Goal: Task Accomplishment & Management: Manage account settings

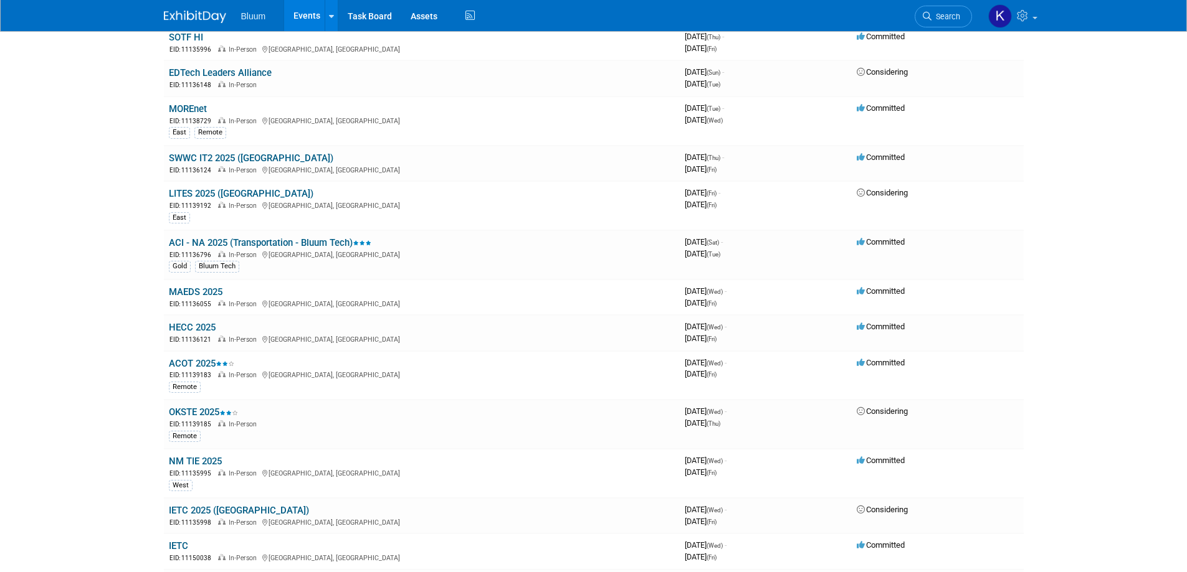
scroll to position [498, 0]
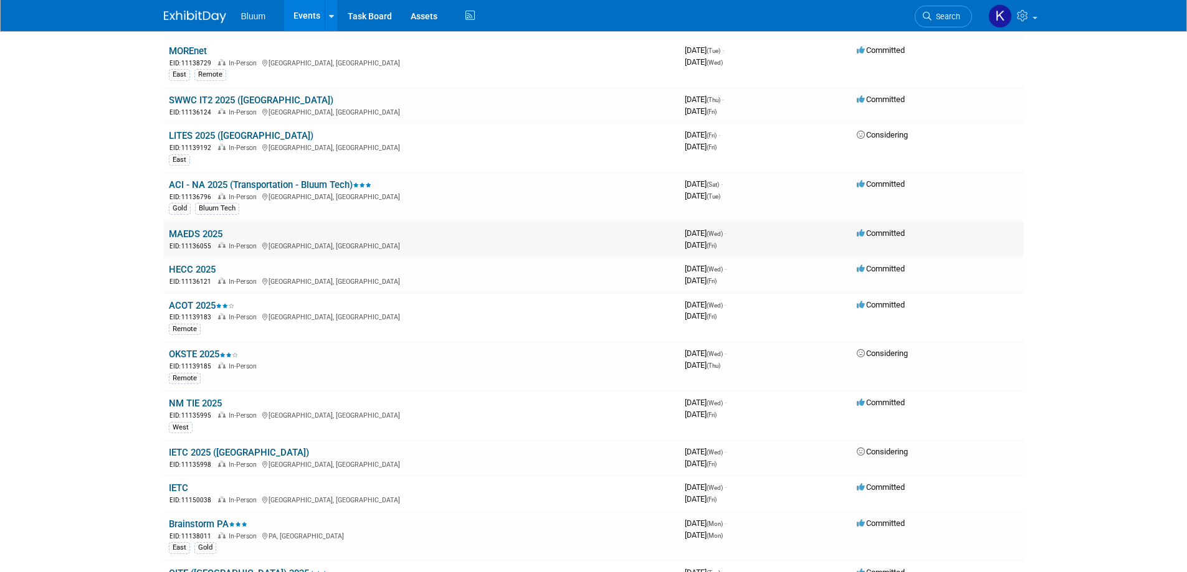
click at [202, 232] on link "MAEDS 2025" at bounding box center [196, 234] width 54 height 11
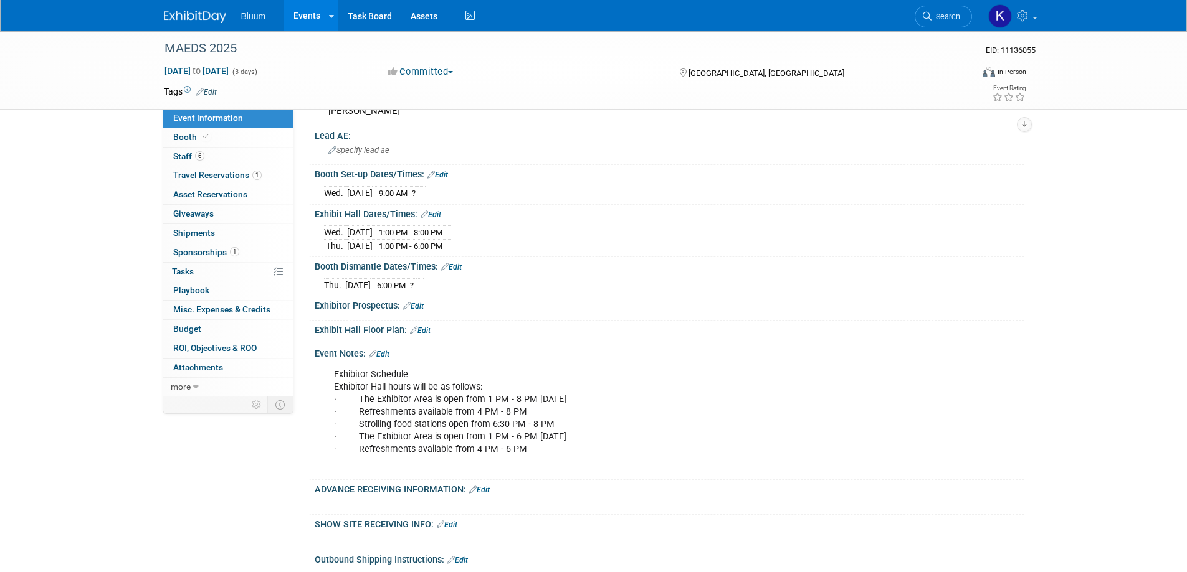
scroll to position [249, 0]
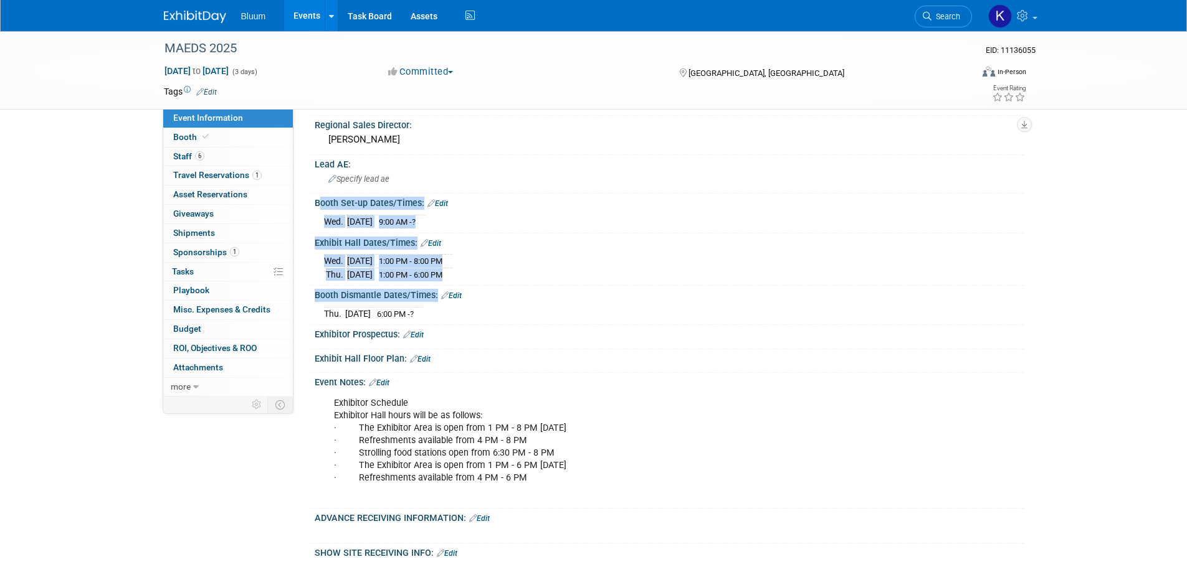
drag, startPoint x: 315, startPoint y: 199, endPoint x: 472, endPoint y: 305, distance: 189.3
click at [472, 305] on div "Marketing Support Level: Specify marketing support level Marketing Job (for exp…" at bounding box center [663, 262] width 702 height 776
click at [472, 305] on div "Thu. Oct 30, 2025 6:00 PM - ?" at bounding box center [669, 312] width 690 height 17
copy div "Booth Set-up Dates/Times: Edit Wed. Oct 29, 2025 9:00 AM - ? Save Changes Cance…"
click at [609, 310] on div "Thu. Oct 30, 2025 6:00 PM - ?" at bounding box center [669, 312] width 690 height 17
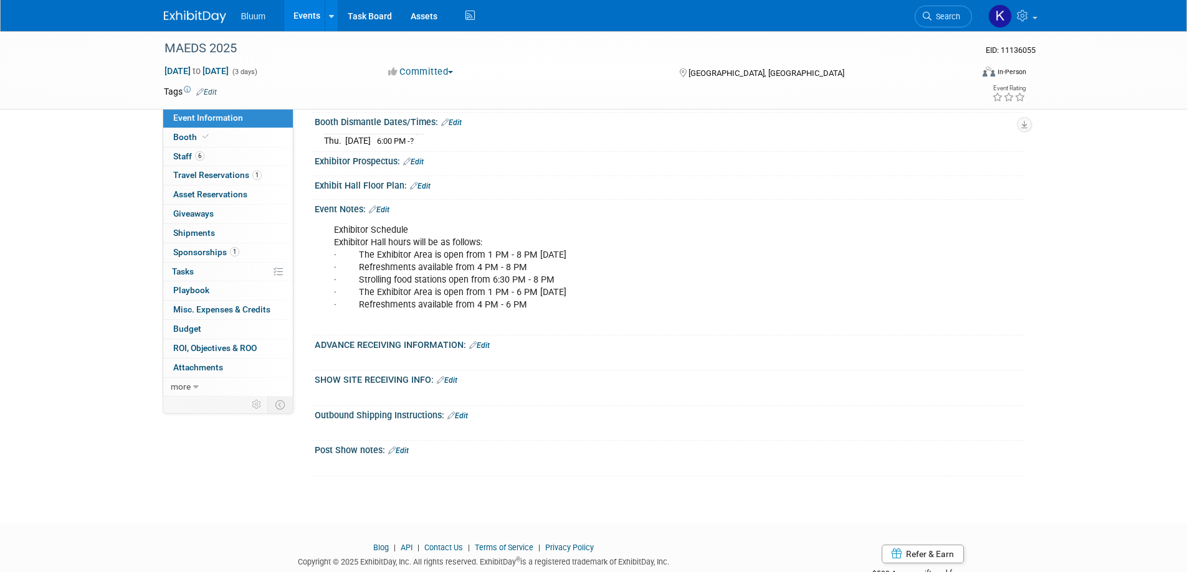
scroll to position [436, 0]
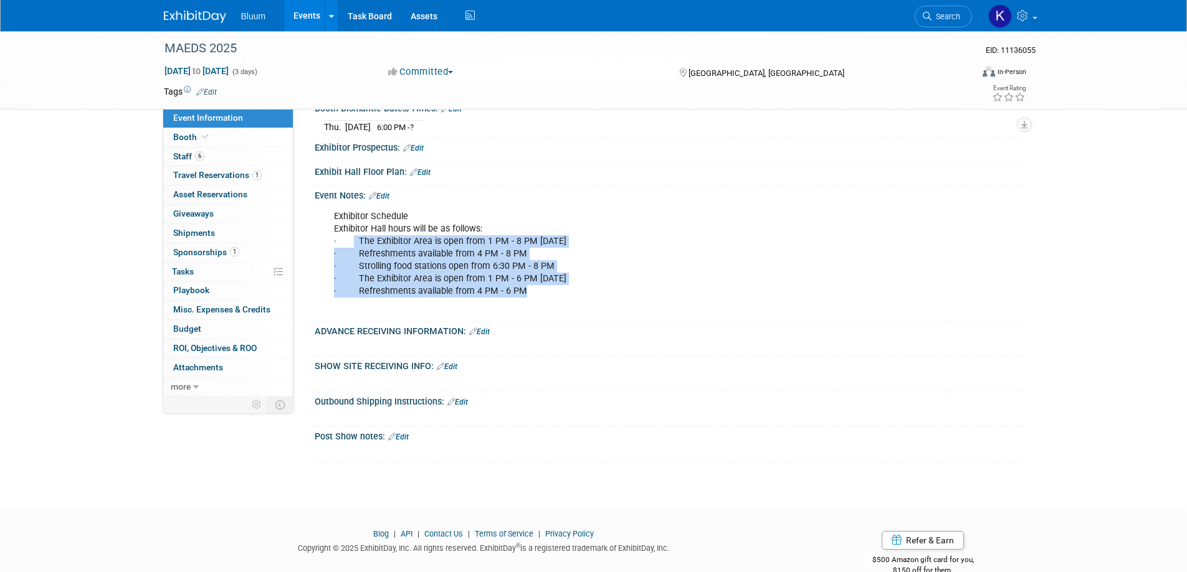
drag, startPoint x: 353, startPoint y: 237, endPoint x: 585, endPoint y: 295, distance: 238.7
click at [585, 295] on div "Exhibitor Schedule Exhibitor Hall hours will be as follows: · The Exhibitor Are…" at bounding box center [605, 260] width 561 height 113
click at [405, 263] on div "Exhibitor Schedule Exhibitor Hall hours will be as follows: · The Exhibitor Are…" at bounding box center [605, 260] width 561 height 113
drag, startPoint x: 330, startPoint y: 237, endPoint x: 587, endPoint y: 289, distance: 263.1
click at [587, 289] on div "Exhibitor Schedule Exhibitor Hall hours will be as follows: · The Exhibitor Are…" at bounding box center [605, 260] width 561 height 113
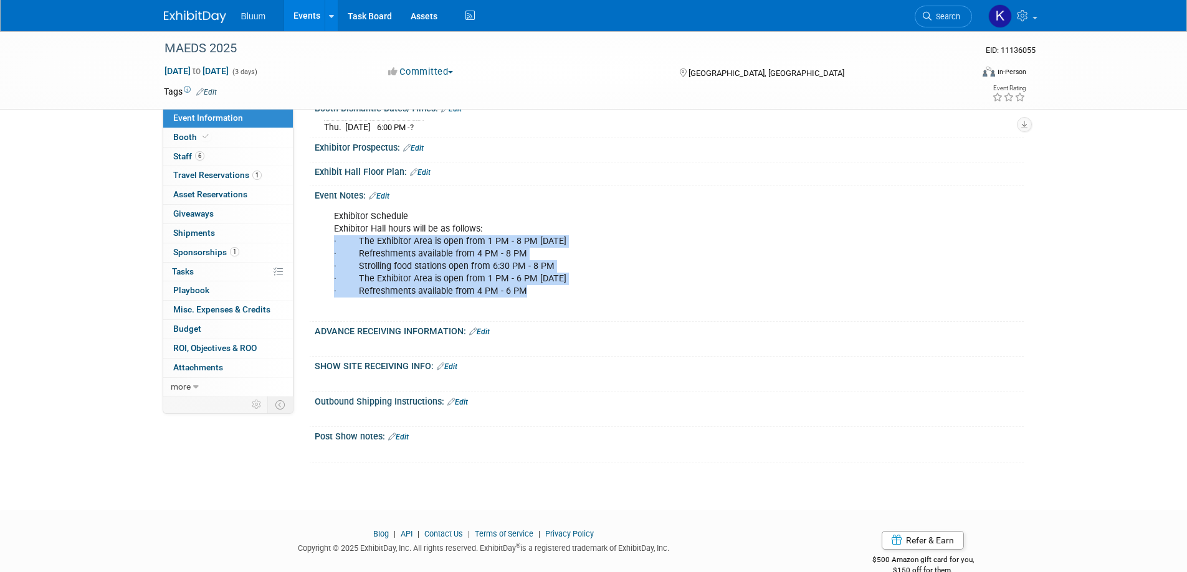
copy div "· The Exhibitor Area is open from 1 PM - 8 PM on Wednesday · Refreshments avail…"
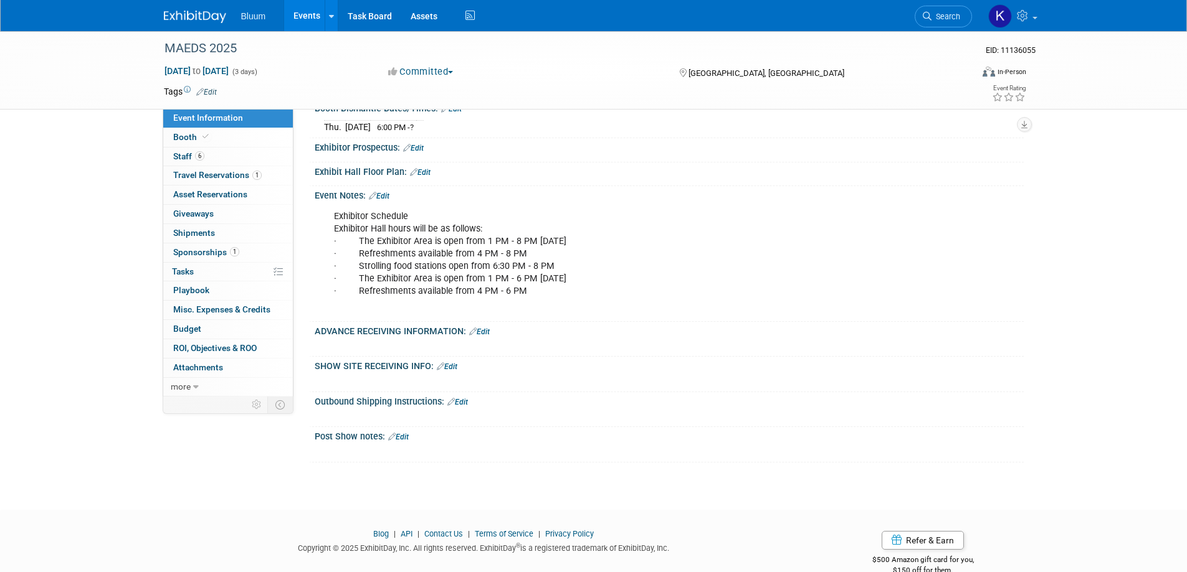
click at [500, 202] on div "Exhibitor Schedule Exhibitor Hall hours will be as follows: · The Exhibitor Are…" at bounding box center [667, 204] width 693 height 6
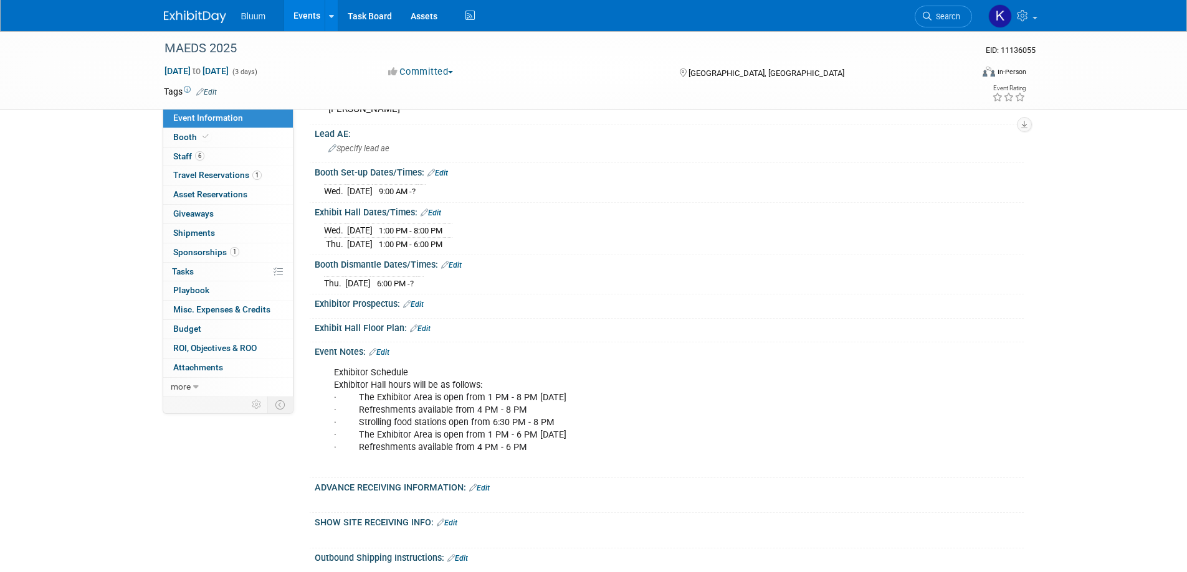
scroll to position [249, 0]
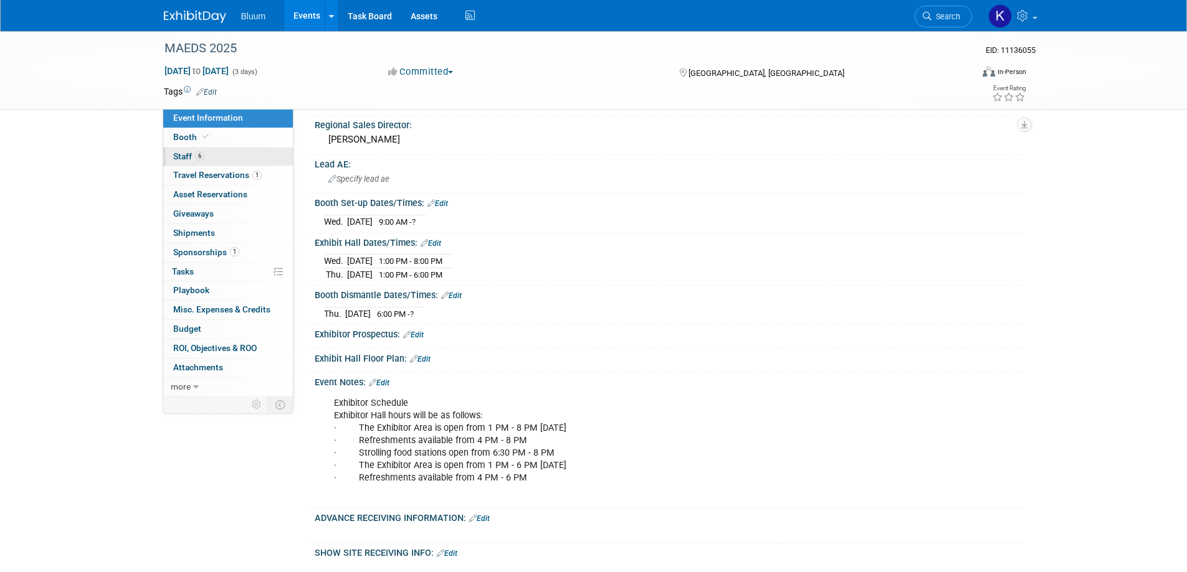
click at [186, 158] on span "Staff 6" at bounding box center [188, 156] width 31 height 10
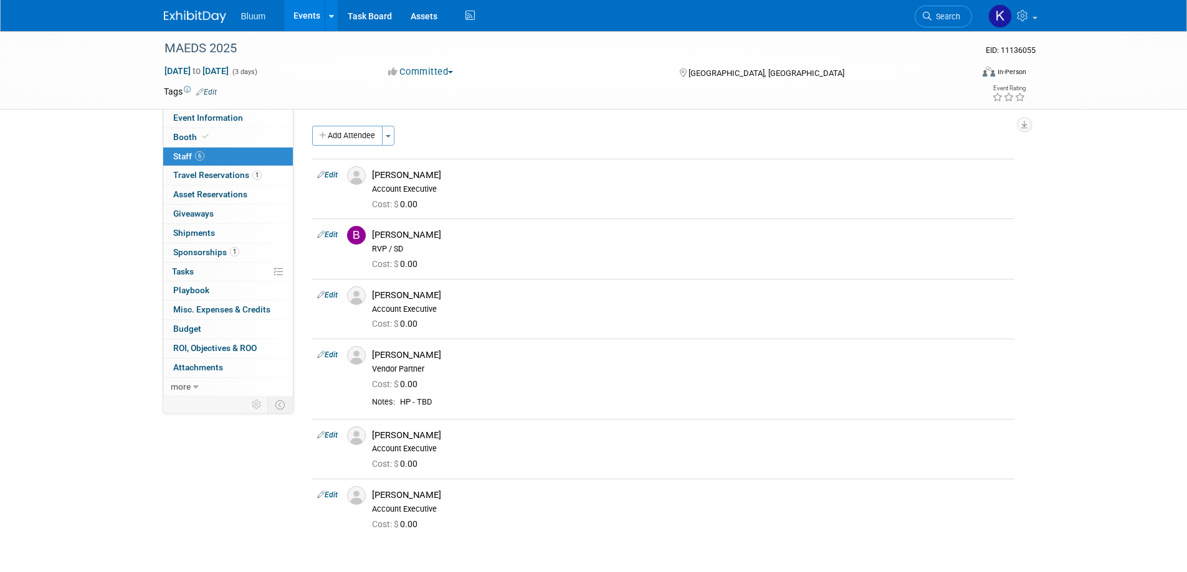
click at [301, 16] on link "Events" at bounding box center [306, 15] width 45 height 31
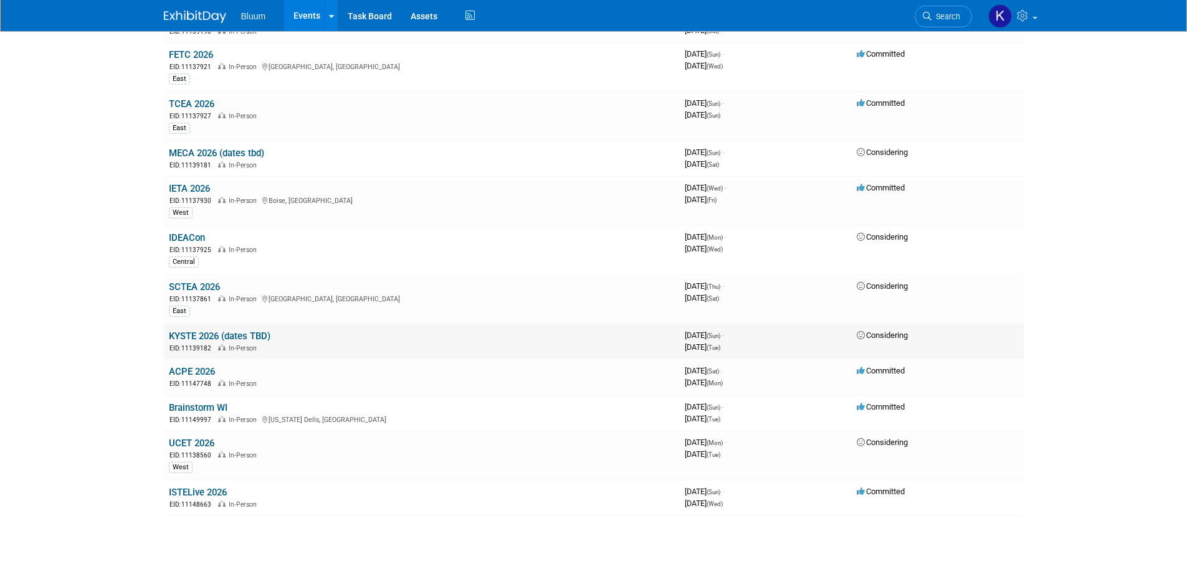
scroll to position [1608, 0]
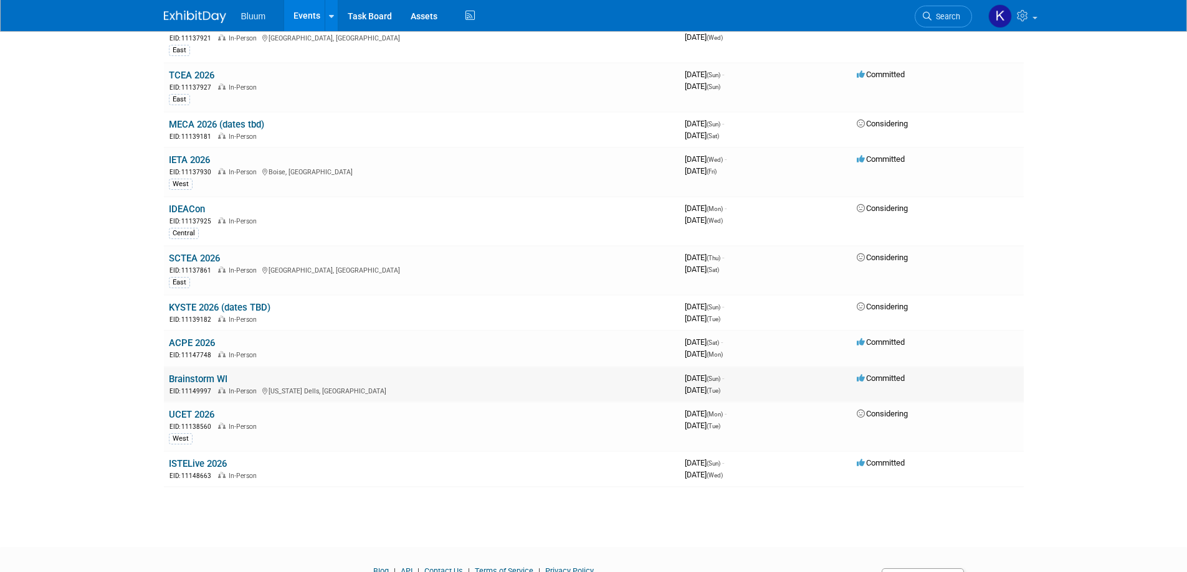
click at [199, 387] on div "EID: 11149997 In-Person [US_STATE] Dells, [GEOGRAPHIC_DATA]" at bounding box center [422, 391] width 506 height 11
click at [202, 382] on link "Brainstorm WI" at bounding box center [198, 379] width 59 height 11
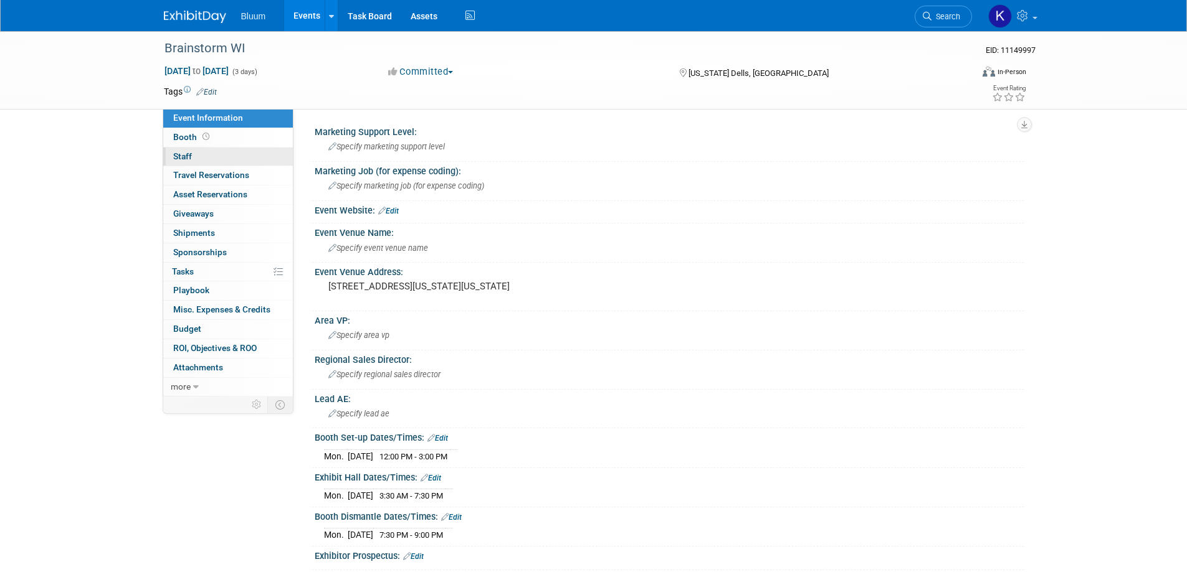
click at [193, 157] on link "0 Staff 0" at bounding box center [228, 157] width 130 height 19
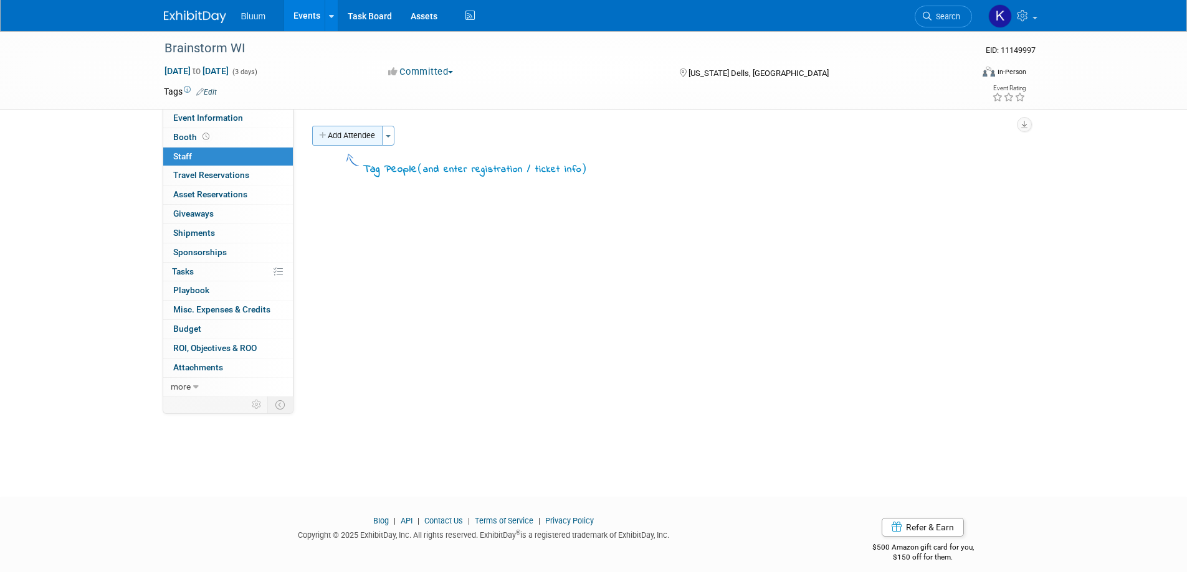
click at [349, 143] on button "Add Attendee" at bounding box center [347, 136] width 70 height 20
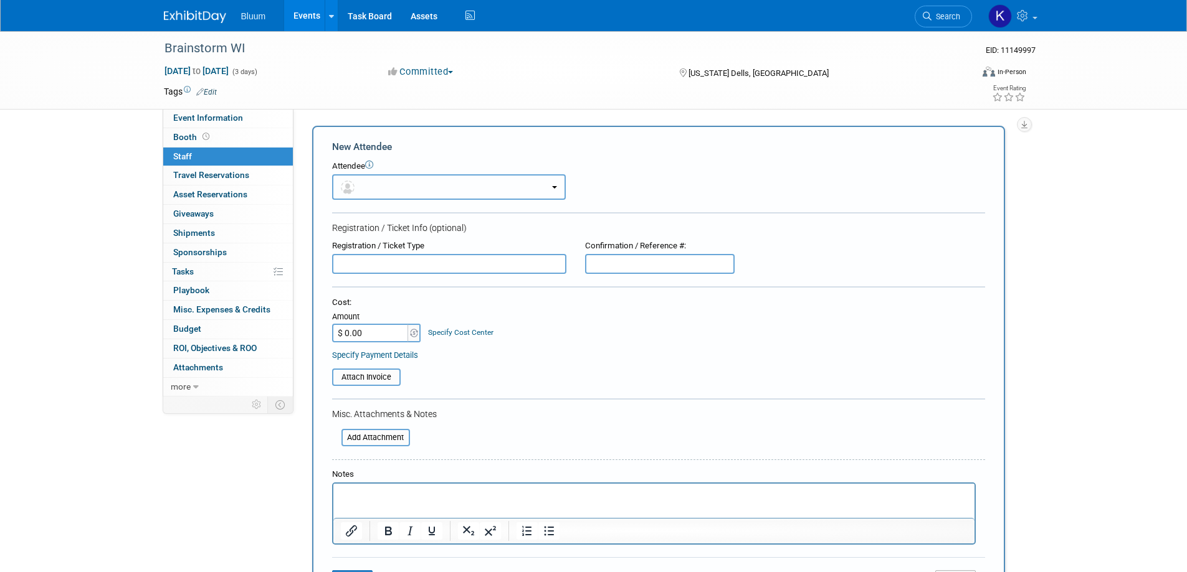
click at [450, 189] on button "button" at bounding box center [449, 187] width 234 height 26
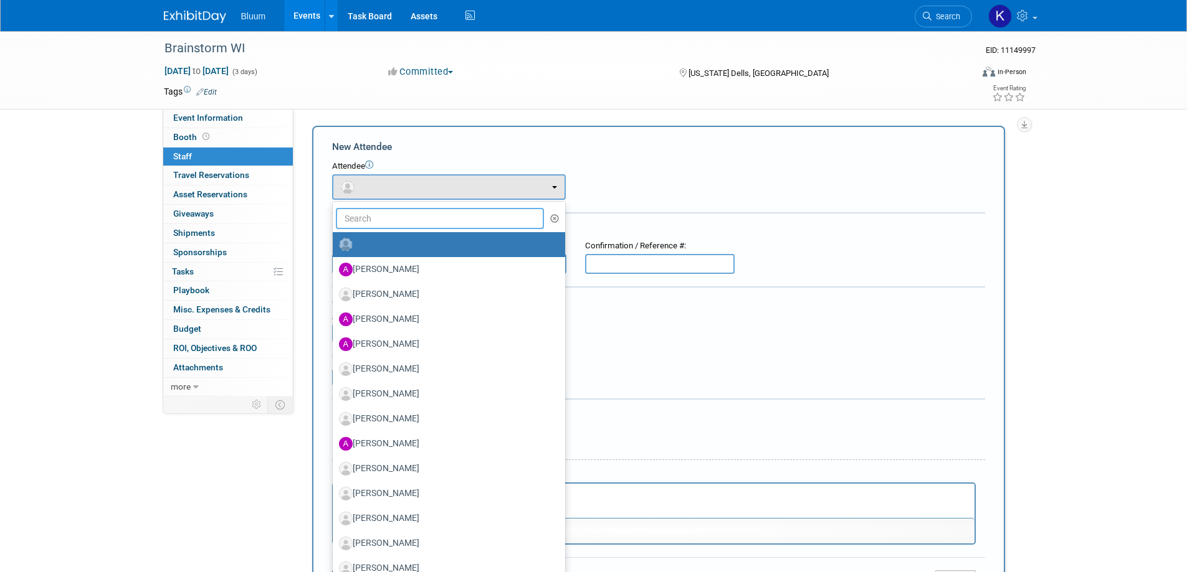
click at [372, 217] on input "text" at bounding box center [440, 218] width 209 height 21
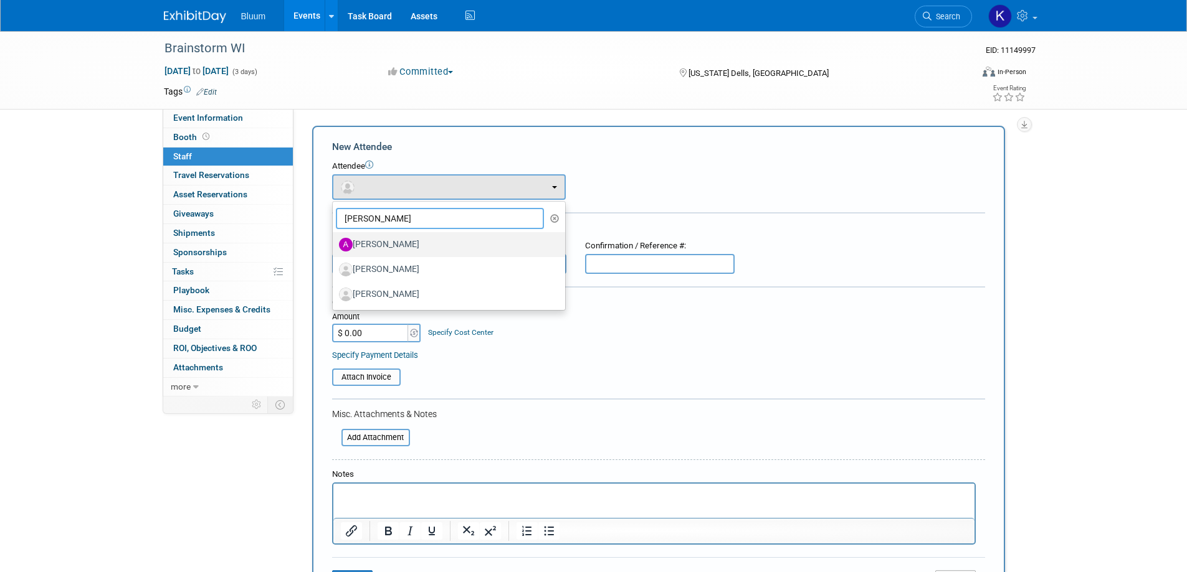
type input "alex"
click at [366, 248] on label "Alex Dirkx" at bounding box center [446, 245] width 214 height 20
click at [334, 247] on input "Alex Dirkx" at bounding box center [330, 243] width 8 height 8
select select "54adb147-7415-4f2d-80d5-8d7ef4ddfa4b"
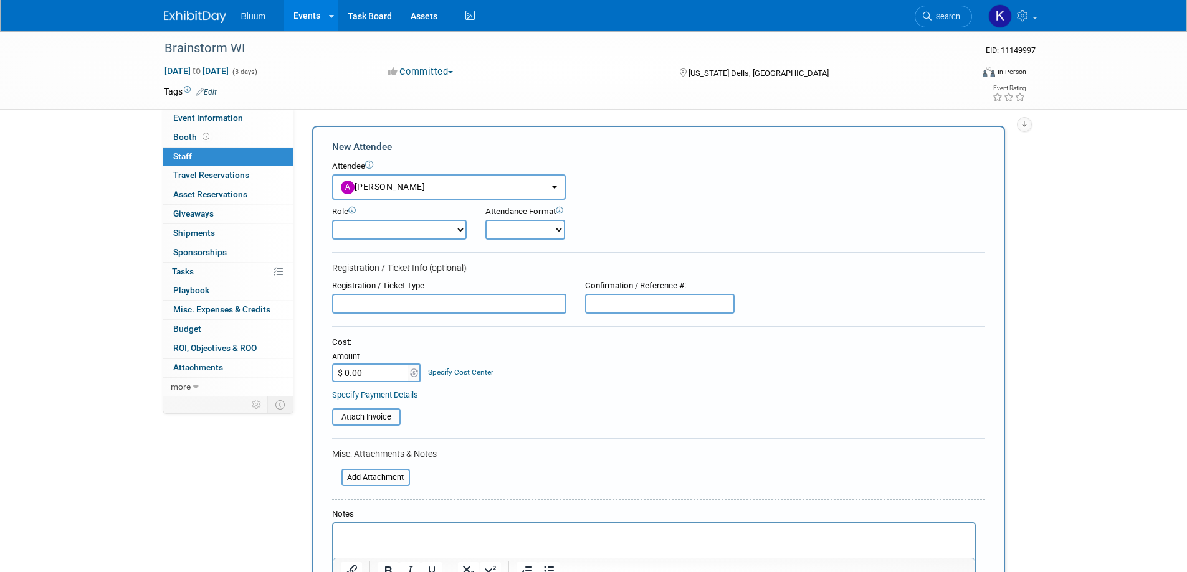
click at [407, 231] on select "Account Executive Demonstrator Event Support Host Leadership Offsite Event Supp…" at bounding box center [399, 230] width 135 height 20
select select "200"
click at [332, 220] on select "Account Executive Demonstrator Event Support Host Leadership Offsite Event Supp…" at bounding box center [399, 230] width 135 height 20
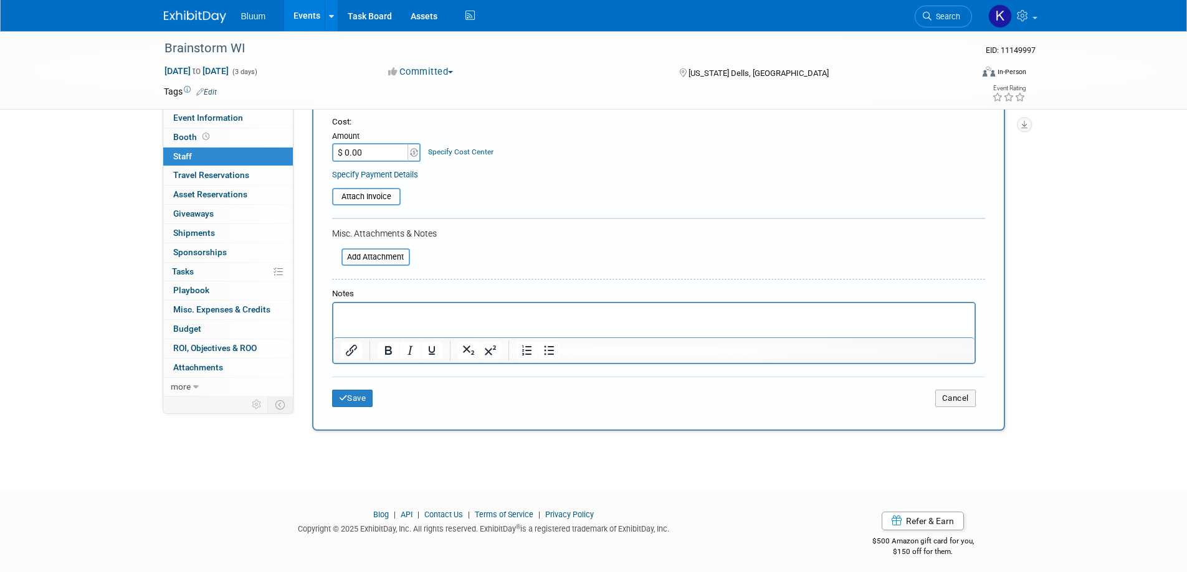
scroll to position [227, 0]
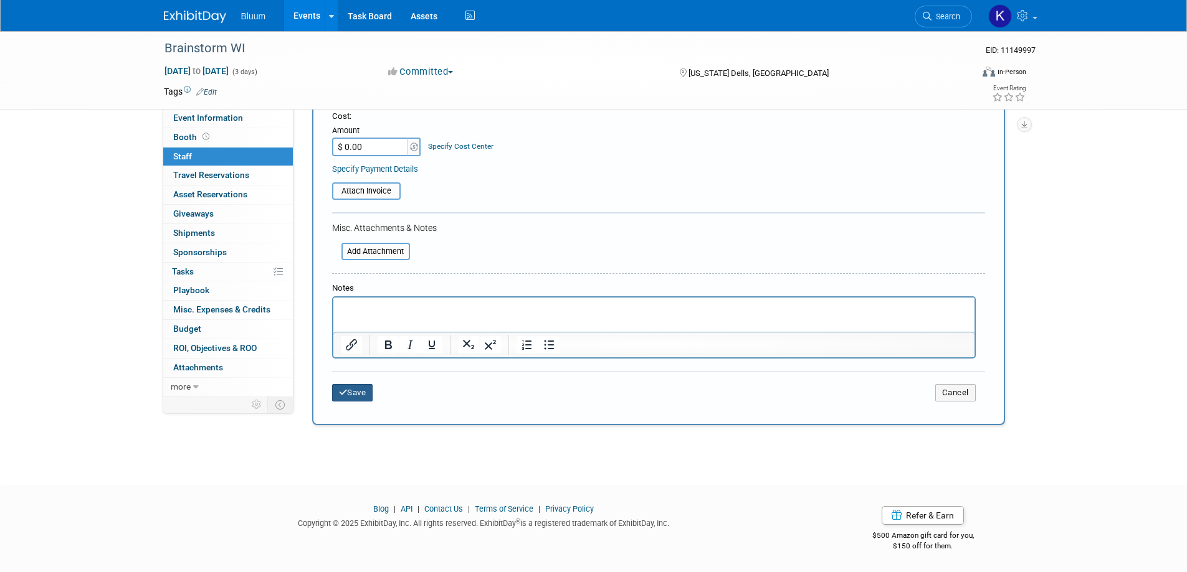
click at [357, 394] on button "Save" at bounding box center [352, 392] width 41 height 17
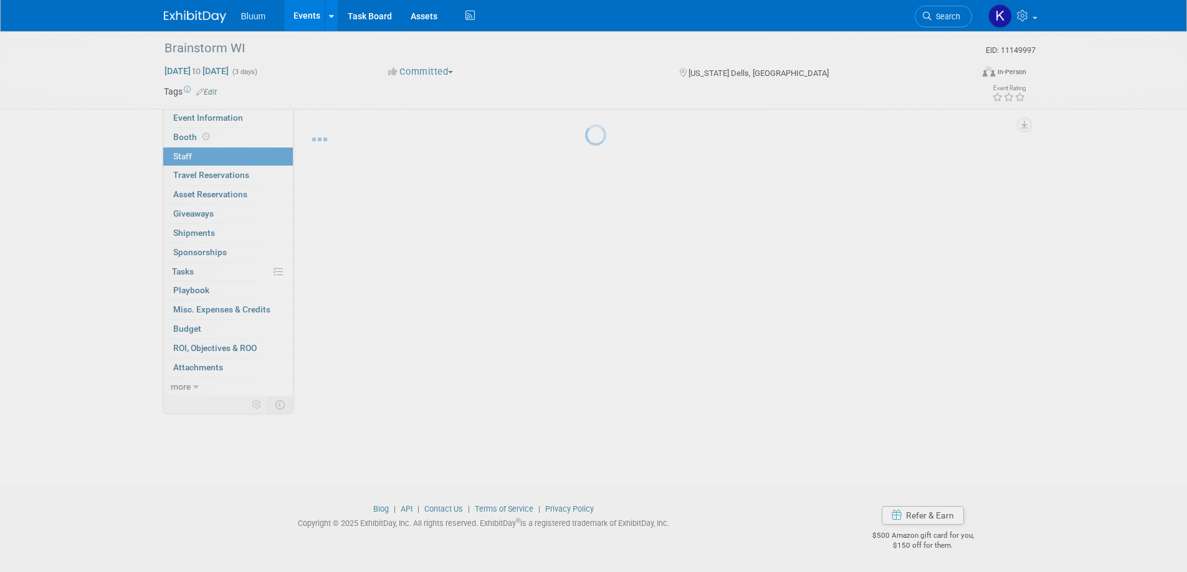
scroll to position [12, 0]
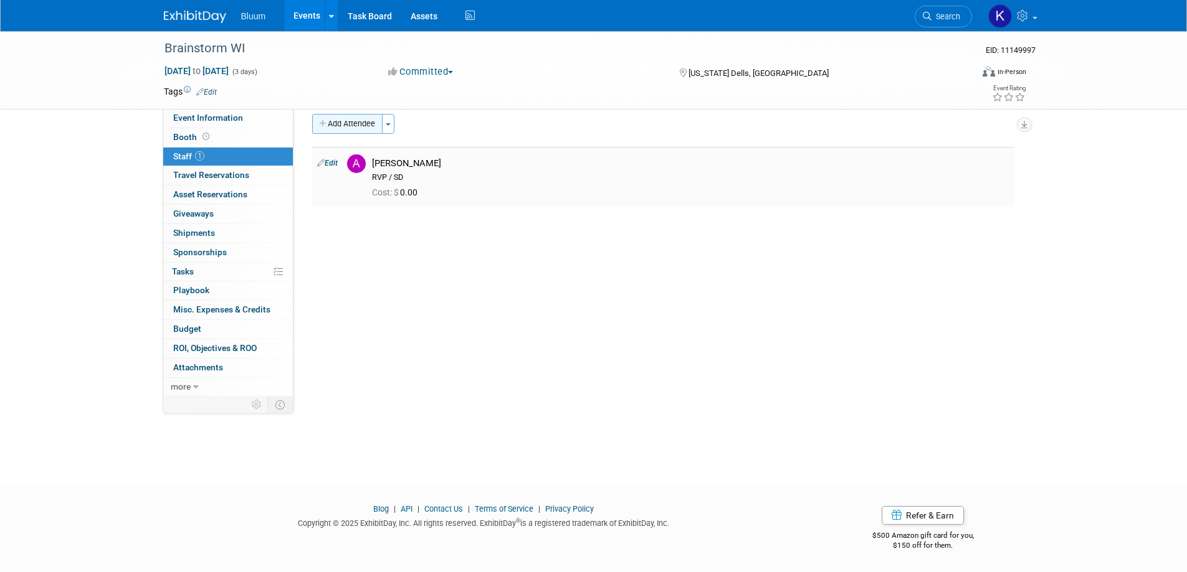
click at [354, 123] on button "Add Attendee" at bounding box center [347, 124] width 70 height 20
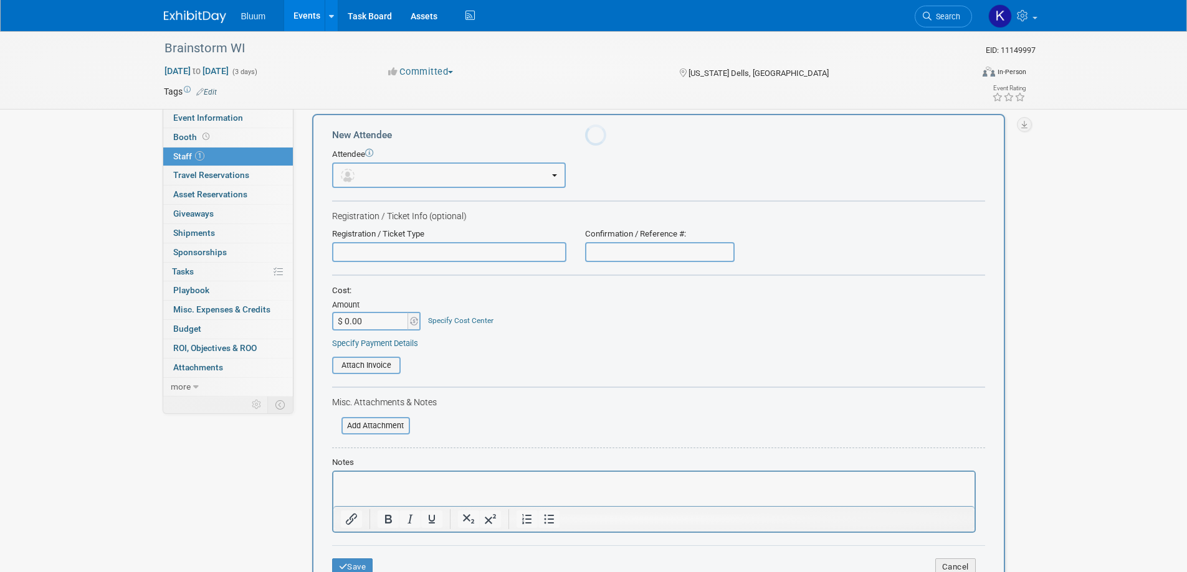
scroll to position [0, 0]
click at [409, 175] on button "button" at bounding box center [449, 176] width 234 height 26
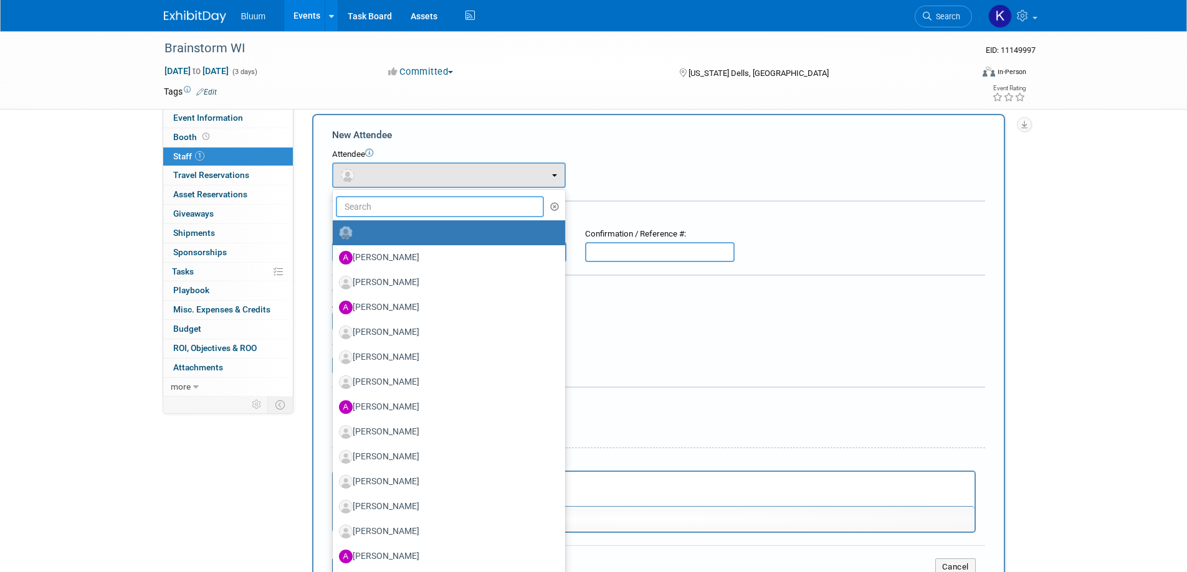
click at [387, 209] on input "text" at bounding box center [440, 206] width 209 height 21
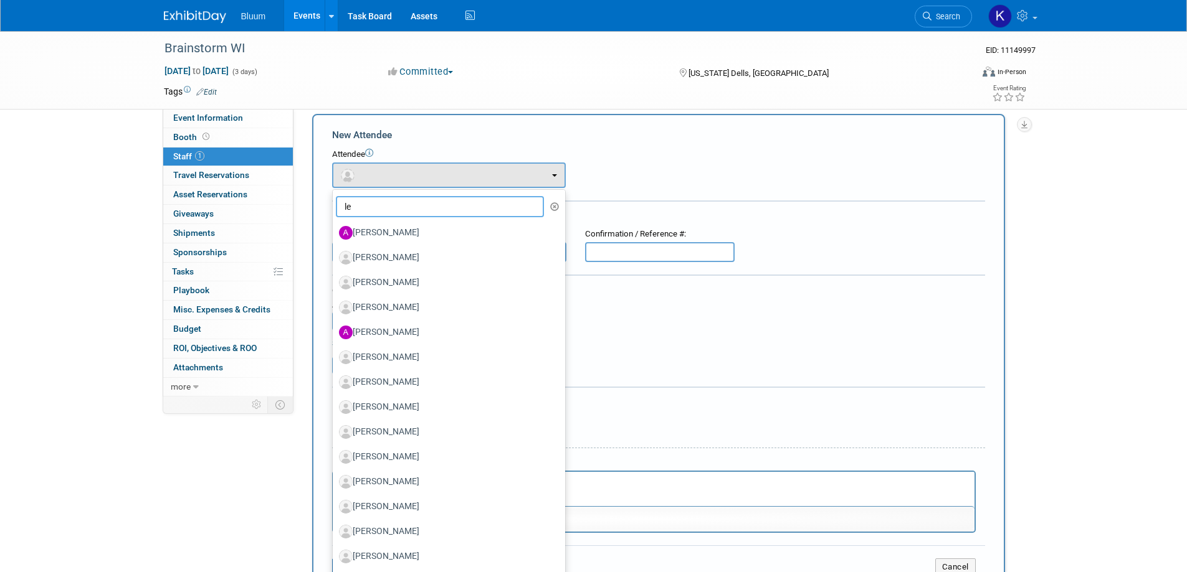
type input "le"
click at [307, 15] on link "Events" at bounding box center [306, 15] width 45 height 31
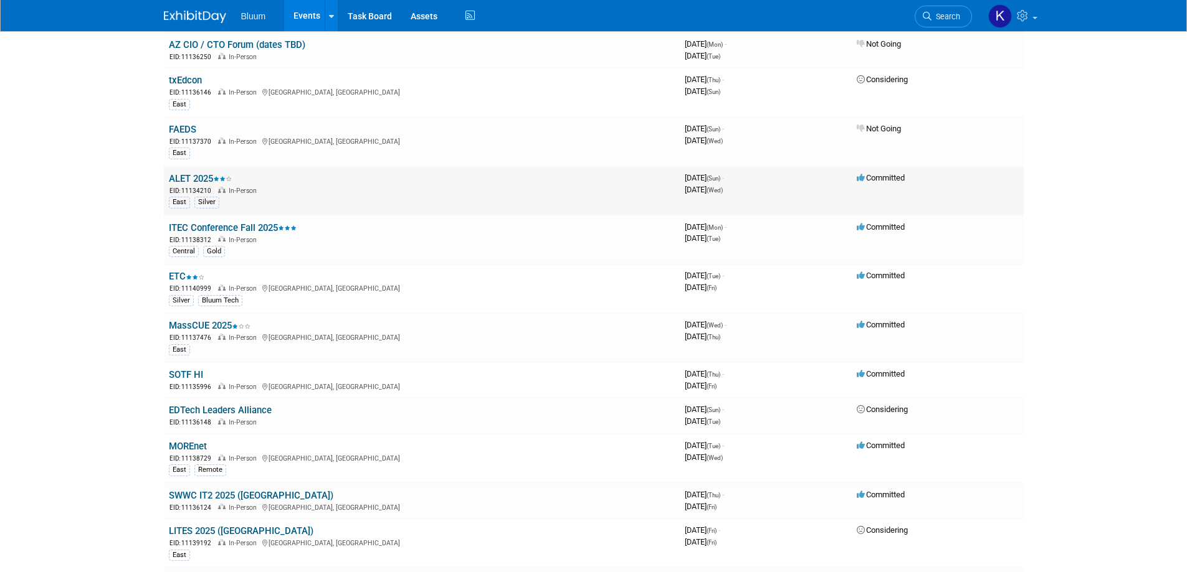
scroll to position [125, 0]
